Goal: Transaction & Acquisition: Purchase product/service

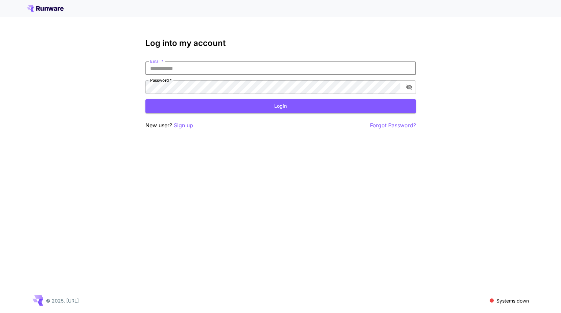
click at [0, 313] on com-1password-button at bounding box center [0, 313] width 0 height 0
type input "**********"
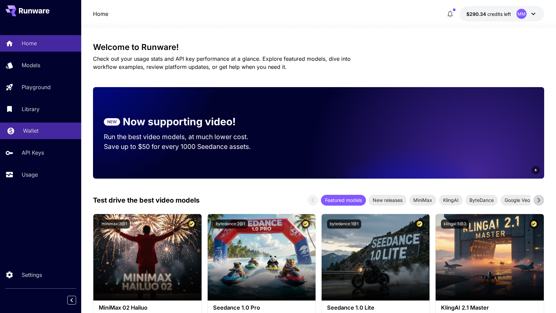
click at [39, 136] on link "Wallet" at bounding box center [40, 131] width 81 height 17
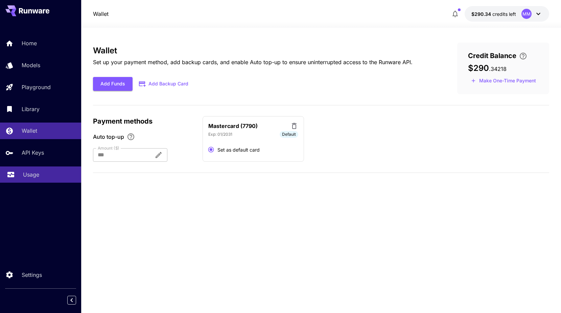
click at [50, 175] on div "Usage" at bounding box center [49, 175] width 53 height 8
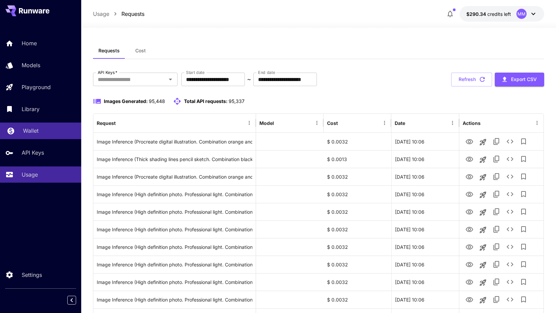
click at [41, 131] on div "Wallet" at bounding box center [49, 131] width 53 height 8
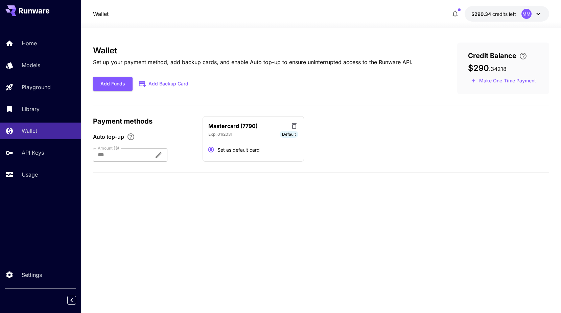
click at [523, 55] on icon "\a Enter your card details and choose an Auto top-up amount to avoid service in…" at bounding box center [523, 56] width 8 height 8
click at [514, 38] on div "Wallet Set up your payment method, add backup cards, and enable Auto top-up to …" at bounding box center [321, 171] width 456 height 286
click at [488, 16] on span "$290.34" at bounding box center [481, 14] width 21 height 6
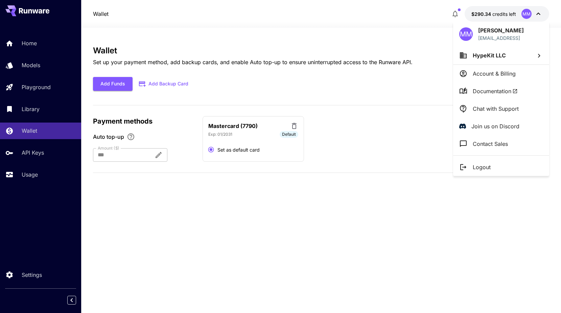
click at [496, 74] on p "Account & Billing" at bounding box center [494, 74] width 43 height 8
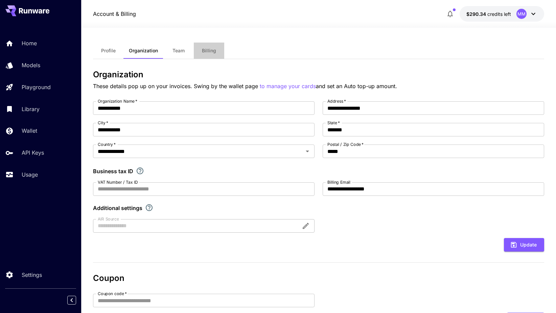
click at [212, 53] on span "Billing" at bounding box center [209, 51] width 14 height 6
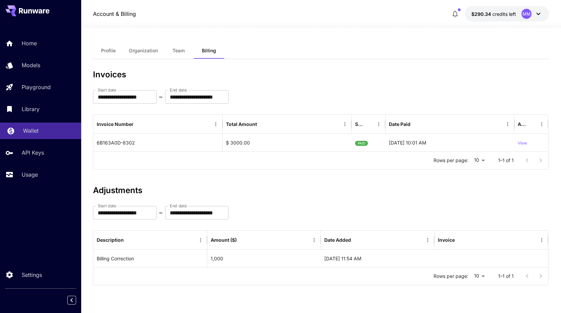
click at [36, 125] on link "Wallet" at bounding box center [40, 131] width 81 height 17
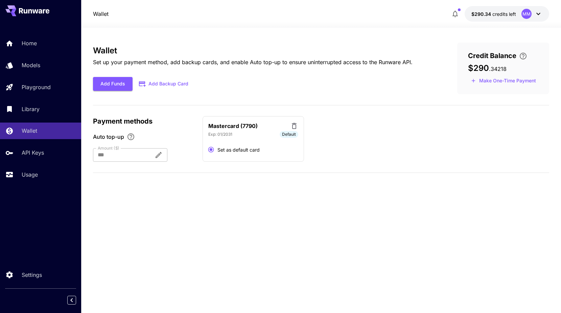
click at [483, 85] on button "Make One-Time Payment" at bounding box center [503, 81] width 71 height 10
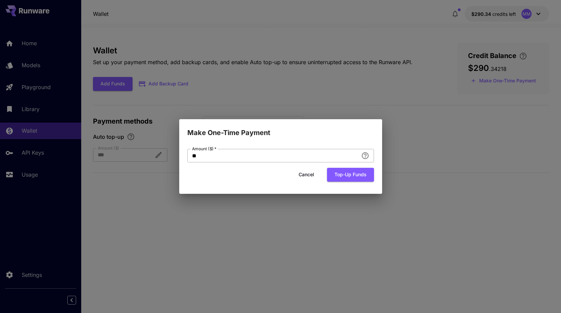
click at [254, 159] on input "**" at bounding box center [272, 156] width 171 height 14
type input "*****"
click at [352, 175] on button "Top-up funds" at bounding box center [350, 175] width 47 height 14
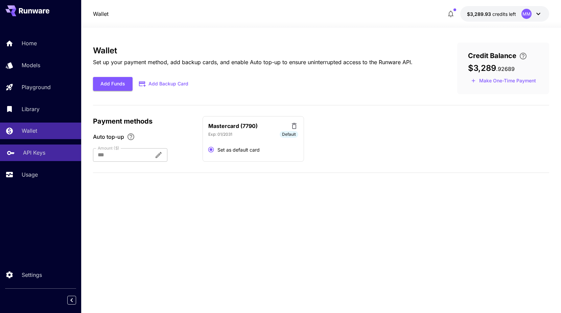
click at [50, 155] on div "API Keys" at bounding box center [49, 153] width 53 height 8
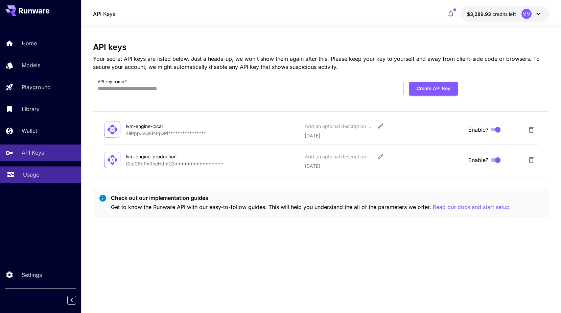
click at [51, 176] on div "Usage" at bounding box center [49, 175] width 53 height 8
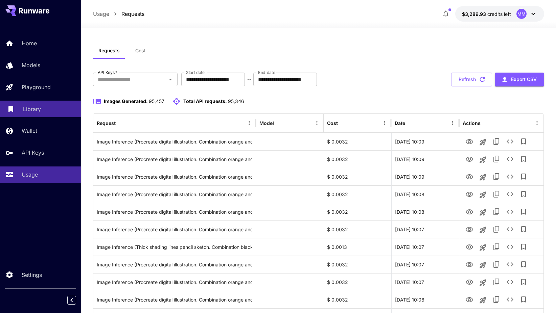
click at [52, 111] on div "Library" at bounding box center [49, 109] width 53 height 8
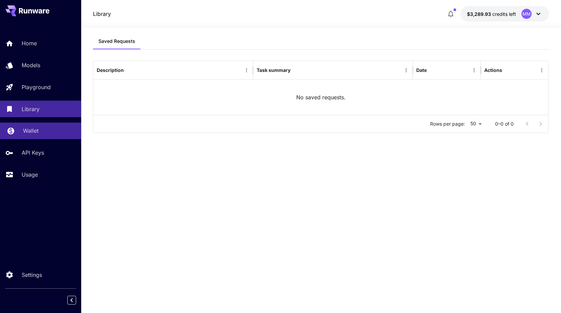
click at [49, 127] on div "Wallet" at bounding box center [49, 131] width 53 height 8
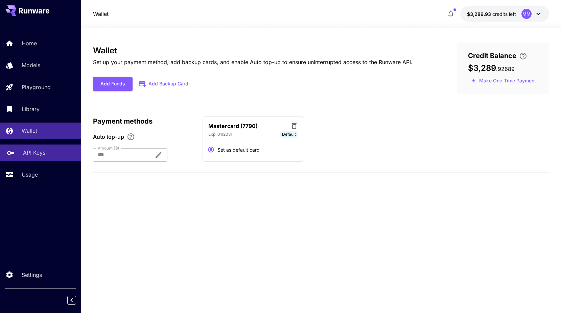
click at [46, 157] on div "API Keys" at bounding box center [49, 153] width 53 height 8
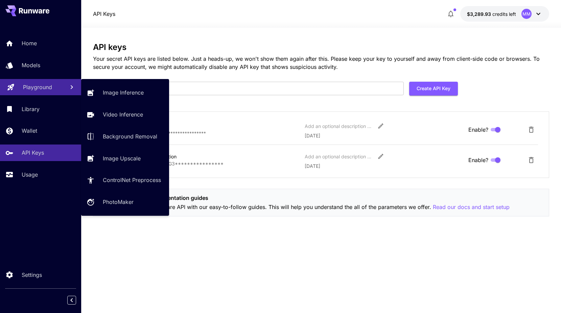
click at [40, 89] on p "Playground" at bounding box center [37, 87] width 29 height 8
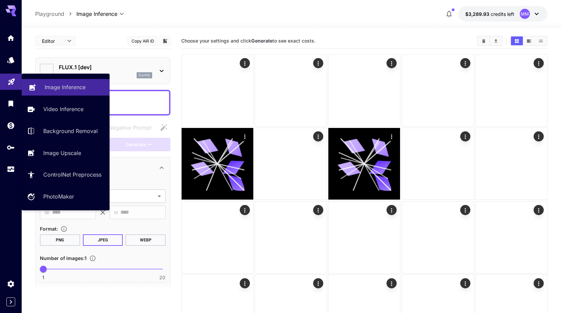
type input "**********"
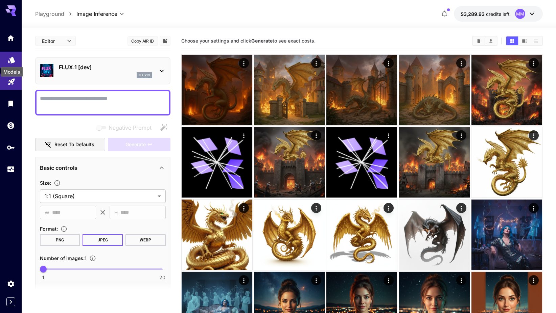
click at [9, 58] on icon "Models" at bounding box center [11, 58] width 8 height 8
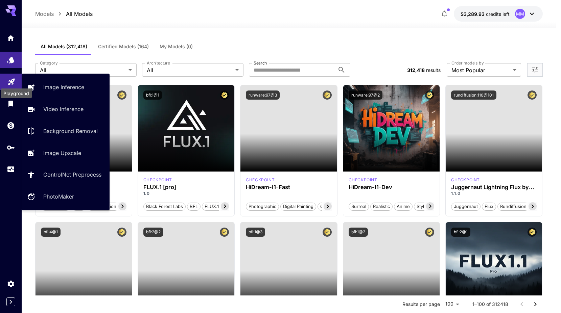
click at [9, 80] on icon "Playground" at bounding box center [11, 80] width 6 height 6
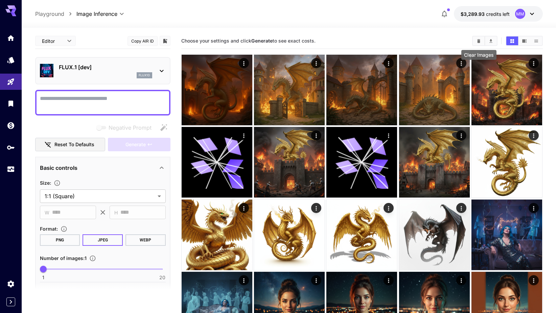
click at [478, 41] on icon "Clear Images" at bounding box center [478, 41] width 3 height 4
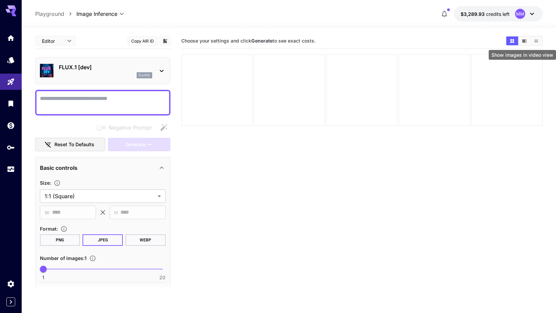
click at [523, 42] on icon "Show images in video view" at bounding box center [524, 40] width 4 height 3
click at [513, 42] on icon "Show images in grid view" at bounding box center [512, 41] width 4 height 4
click at [533, 44] on button "Show images in list view" at bounding box center [536, 41] width 12 height 9
click at [515, 42] on button "Show images in grid view" at bounding box center [512, 41] width 12 height 9
click at [7, 61] on icon "Models" at bounding box center [11, 58] width 8 height 8
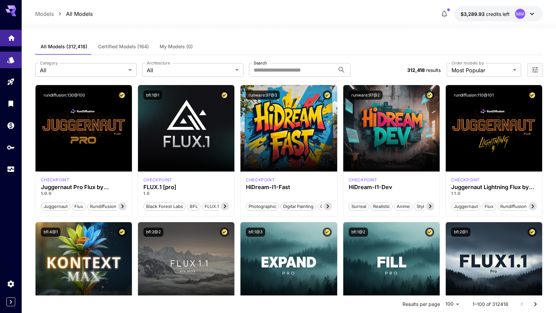
click at [8, 39] on icon "Home" at bounding box center [11, 36] width 8 height 8
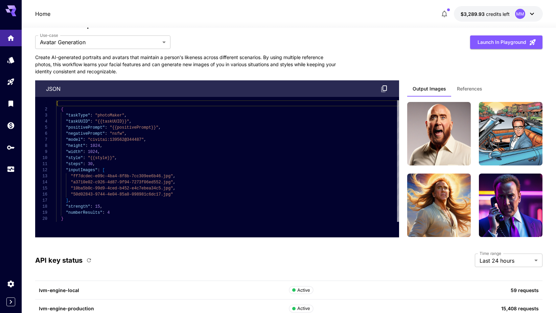
scroll to position [1840, 0]
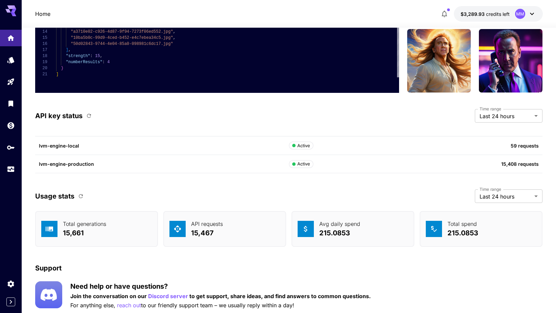
scroll to position [2005, 0]
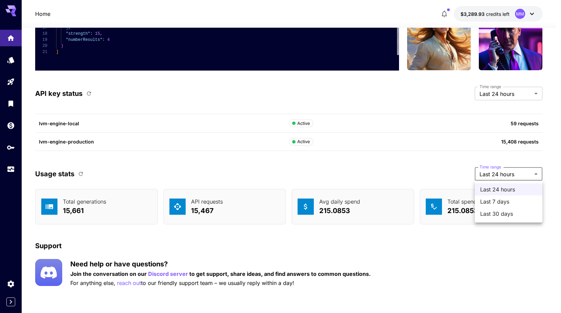
click at [515, 215] on span "Last 30 days" at bounding box center [508, 214] width 57 height 8
type input "*******"
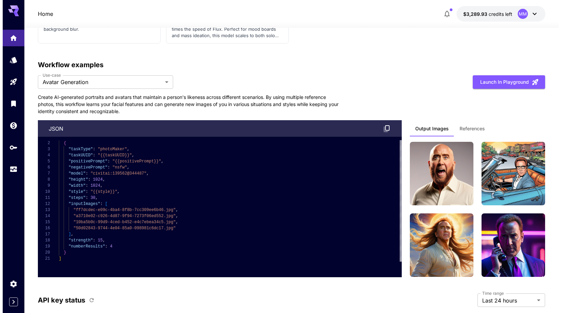
scroll to position [1443, 0]
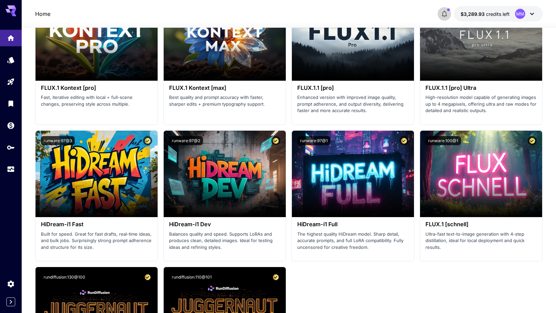
click at [442, 15] on icon "button" at bounding box center [444, 14] width 8 height 8
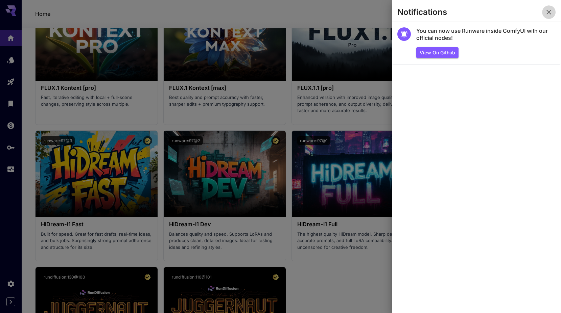
click at [551, 9] on icon "button" at bounding box center [549, 12] width 8 height 8
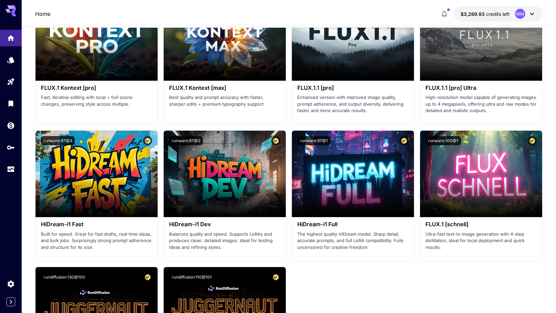
click at [500, 12] on span "credits left" at bounding box center [498, 14] width 24 height 6
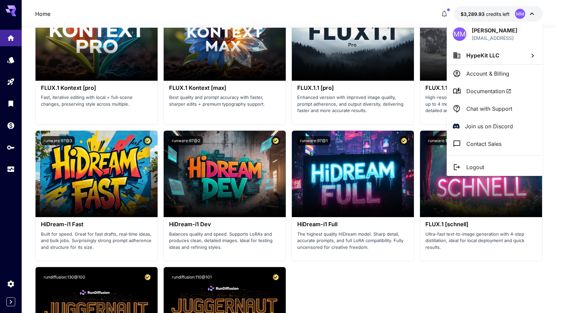
click at [489, 167] on li "Logout" at bounding box center [495, 168] width 96 height 18
